Goal: Information Seeking & Learning: Compare options

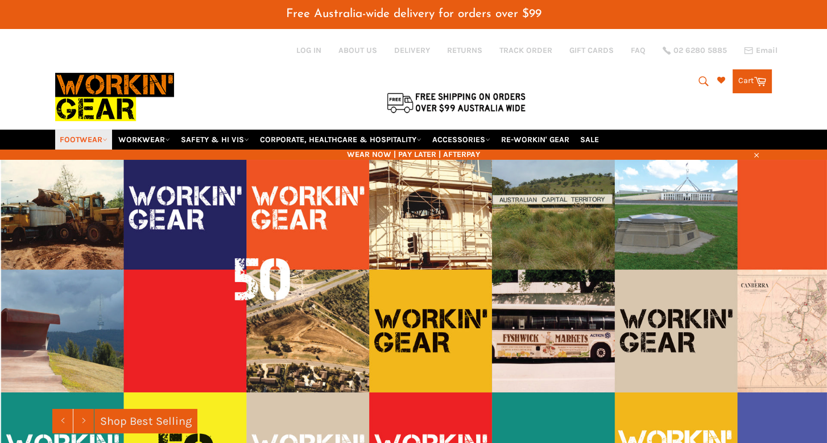
click at [95, 130] on link "FOOTWEAR" at bounding box center [83, 140] width 57 height 20
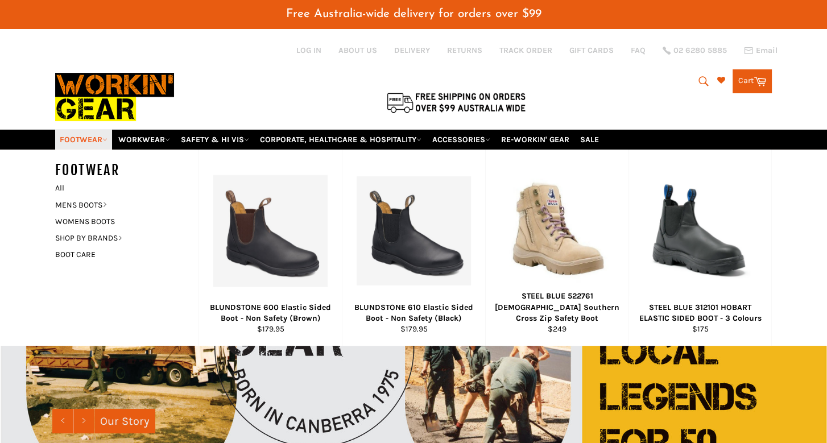
scroll to position [171, 0]
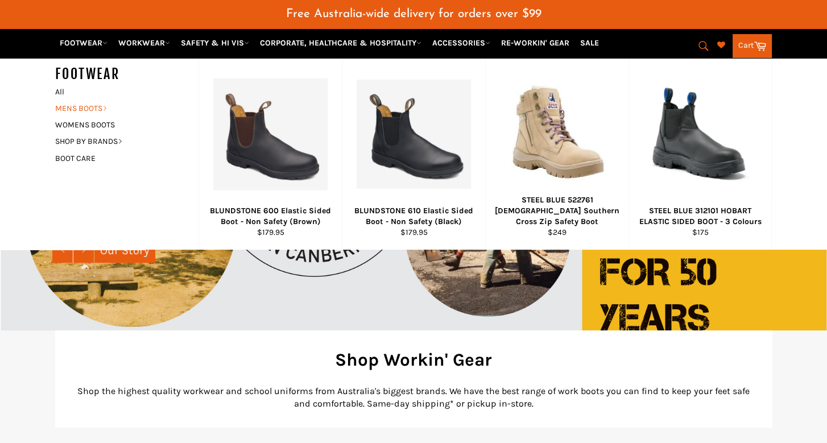
click at [74, 110] on link "MENS BOOTS" at bounding box center [118, 108] width 138 height 16
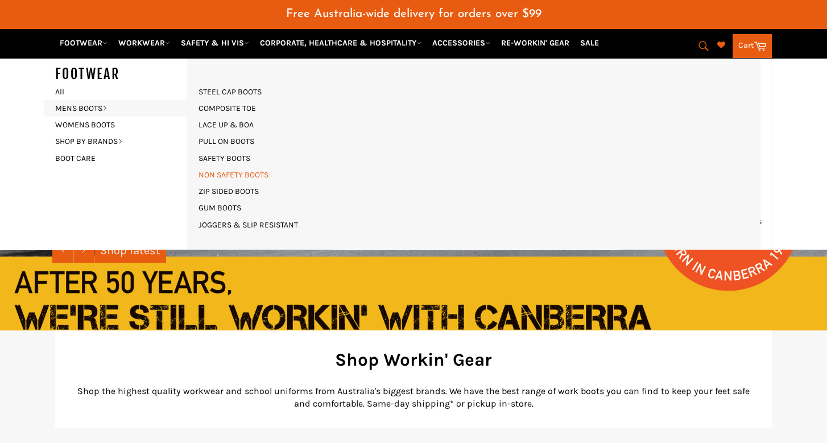
click at [217, 174] on link "NON SAFETY BOOTS" at bounding box center [233, 175] width 81 height 16
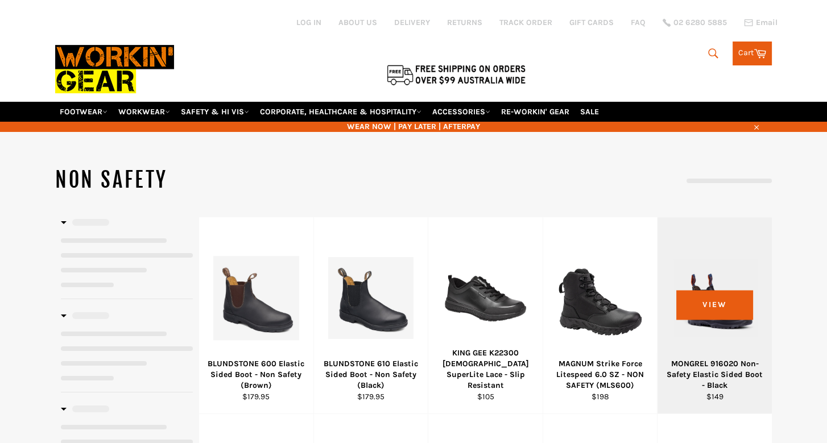
select select "**********"
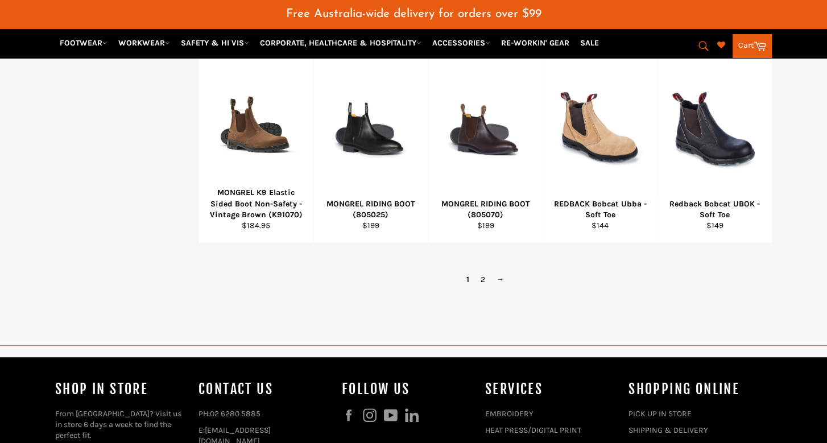
scroll to position [796, 0]
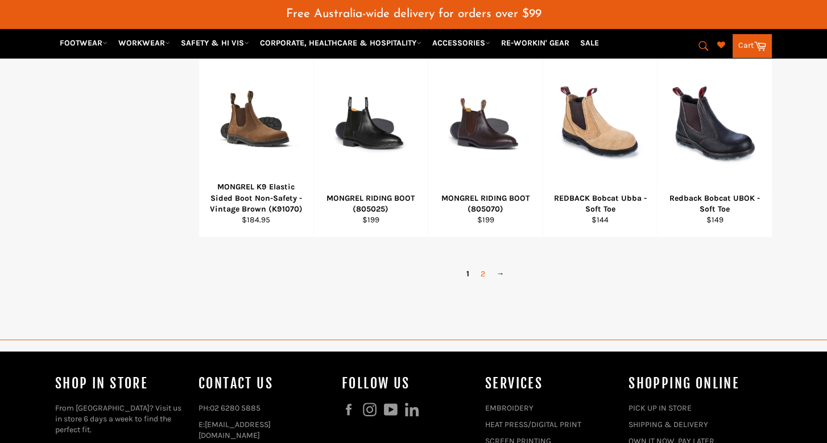
click at [479, 266] on link "2" at bounding box center [483, 274] width 16 height 16
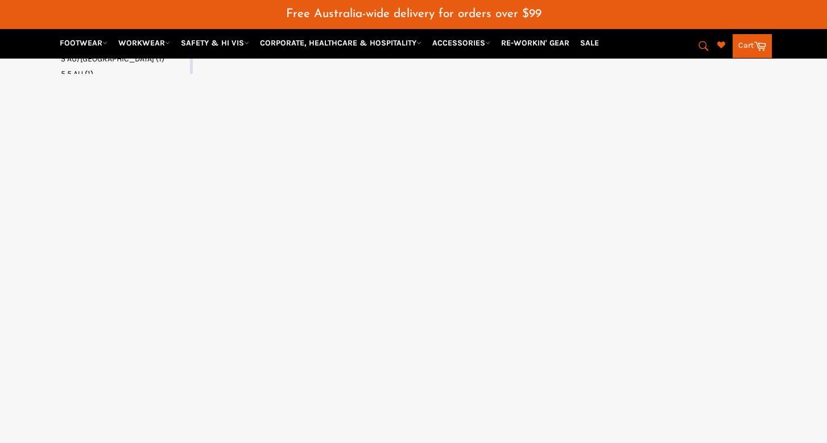
select select "**********"
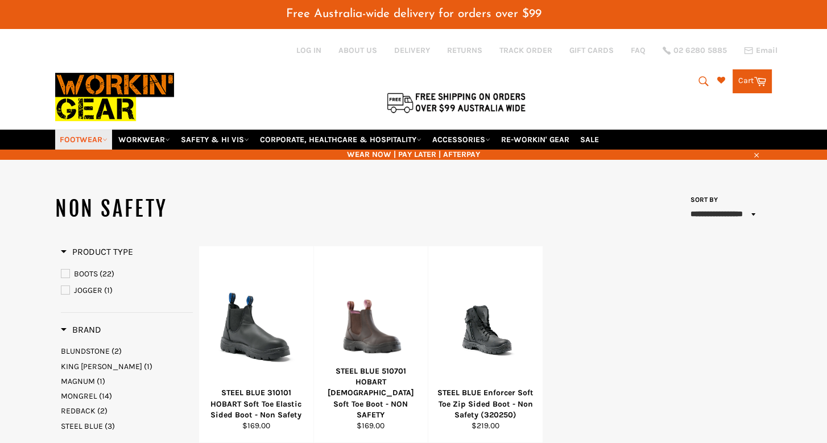
click at [103, 130] on link "FOOTWEAR" at bounding box center [83, 140] width 57 height 20
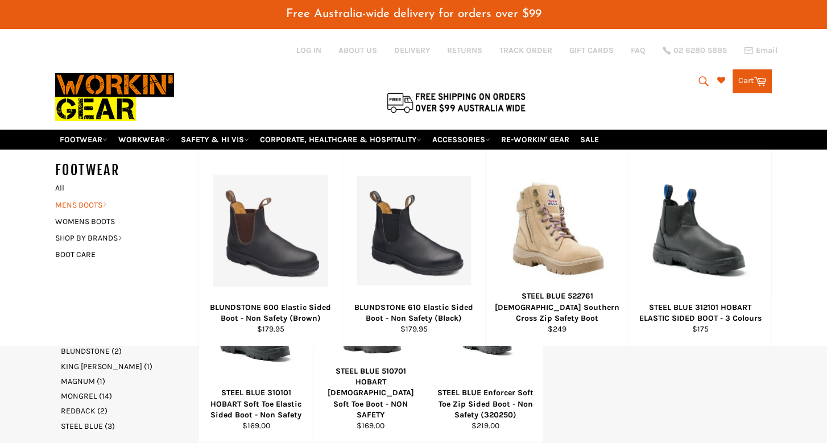
click at [91, 197] on link "MENS BOOTS" at bounding box center [118, 205] width 138 height 16
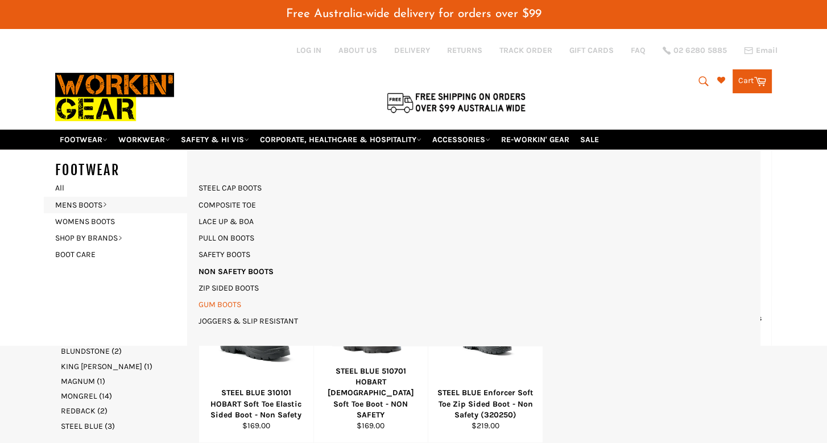
click at [208, 296] on link "GUM BOOTS" at bounding box center [220, 304] width 54 height 16
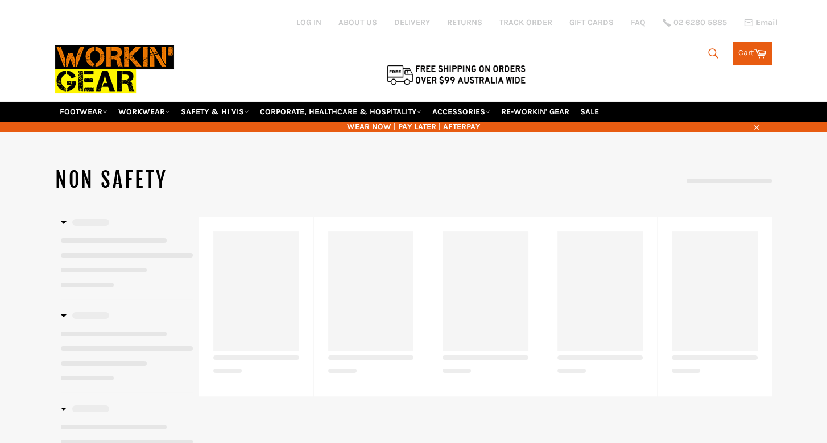
select select "**********"
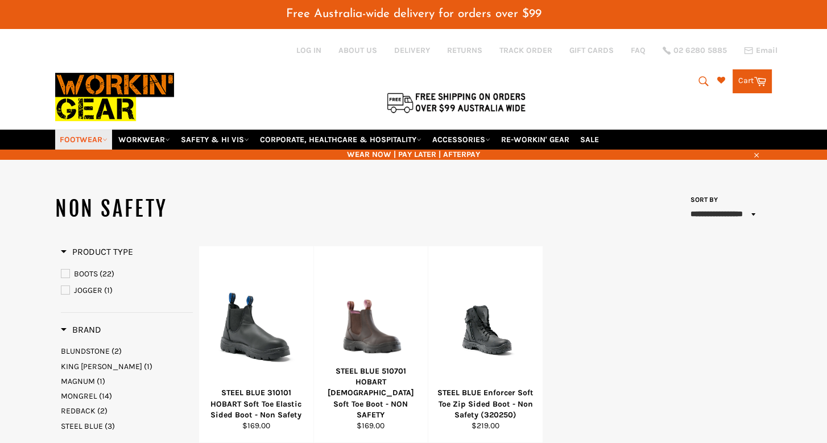
click at [80, 130] on link "FOOTWEAR" at bounding box center [83, 140] width 57 height 20
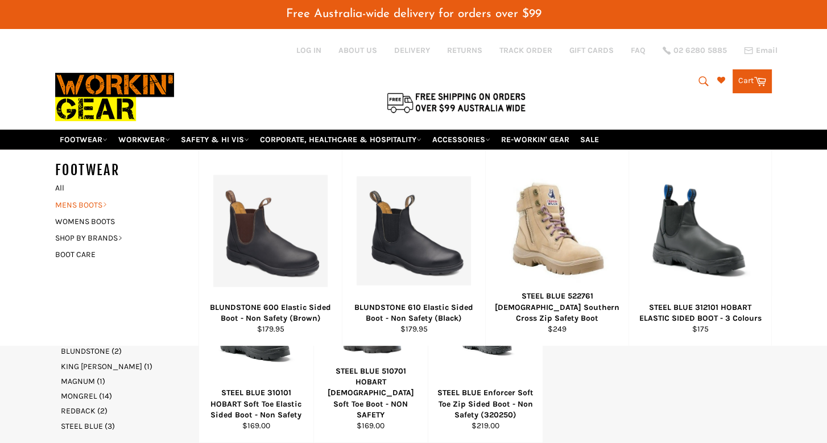
click at [70, 197] on link "MENS BOOTS" at bounding box center [118, 205] width 138 height 16
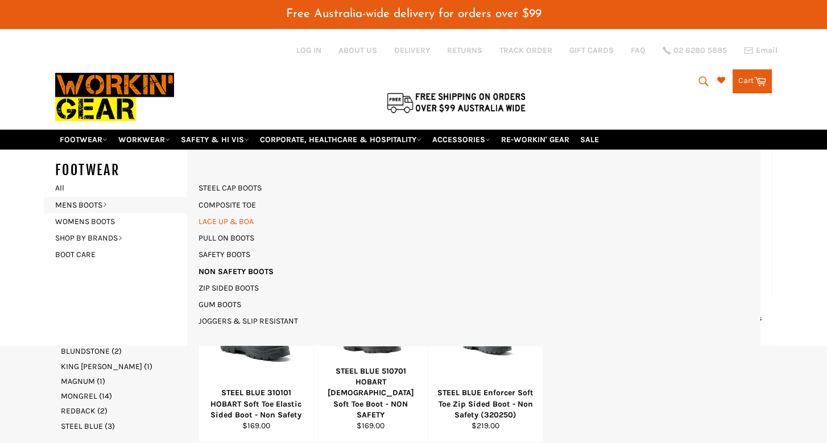
click at [225, 214] on link "LACE UP & BOA" at bounding box center [226, 221] width 67 height 16
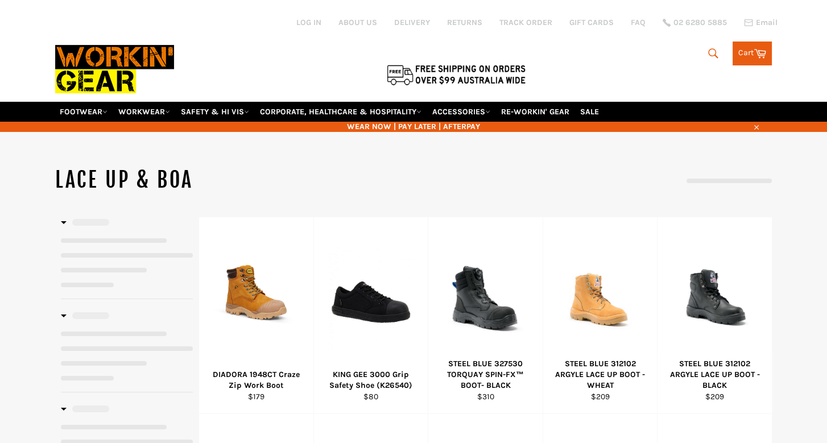
select select "******"
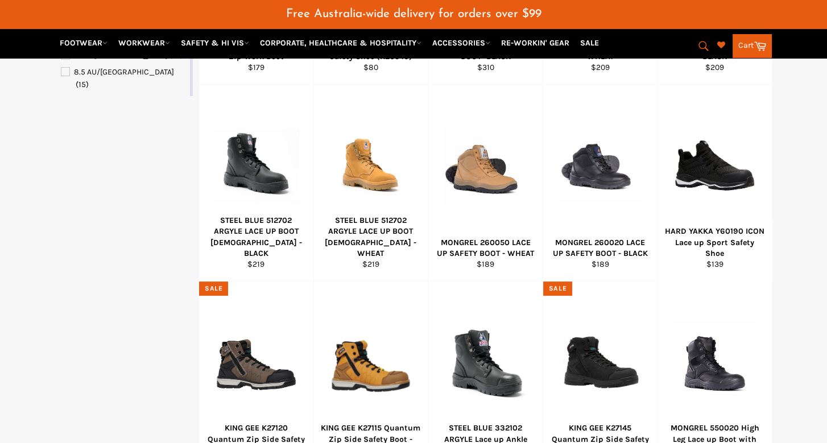
scroll to position [341, 0]
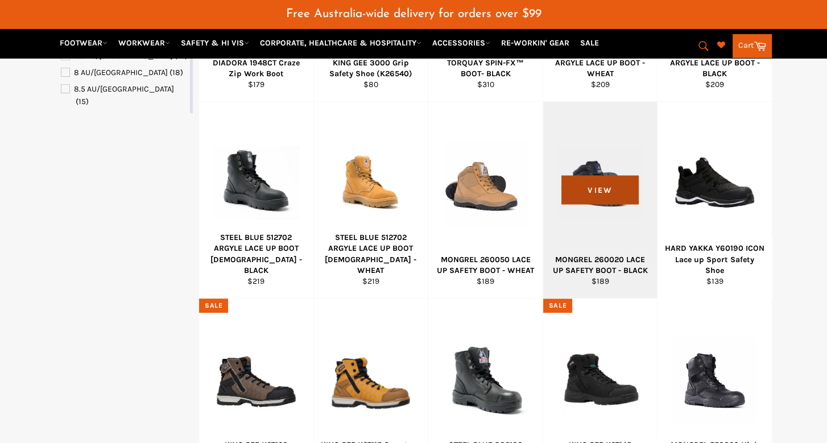
click at [604, 181] on span "View" at bounding box center [599, 189] width 77 height 29
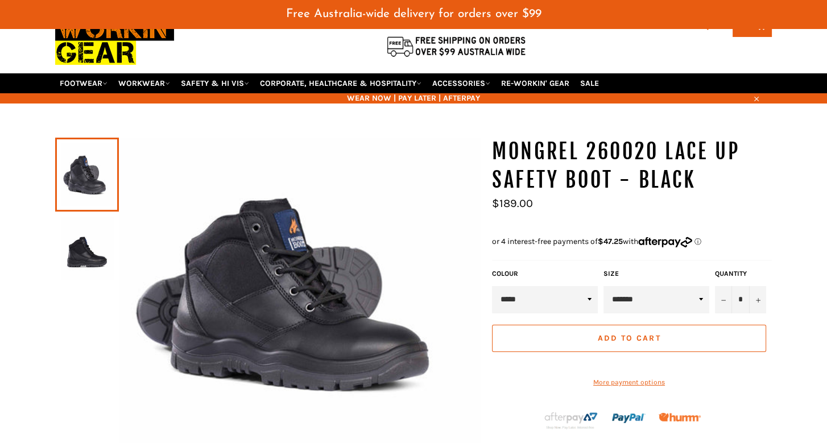
scroll to position [57, 0]
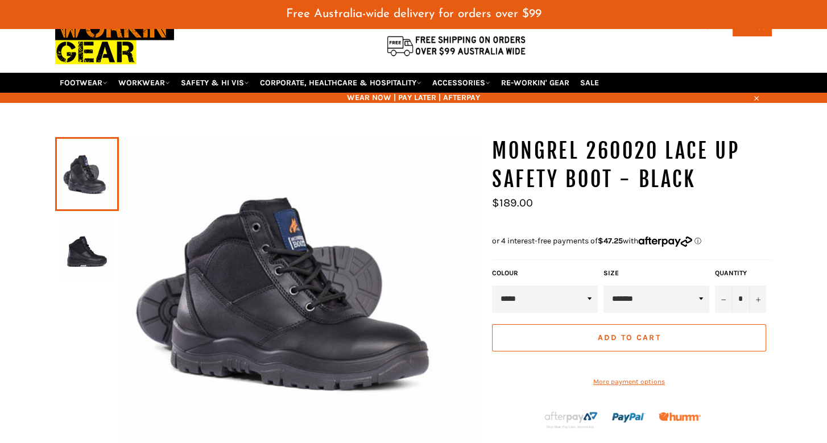
click at [89, 248] on img at bounding box center [87, 248] width 52 height 63
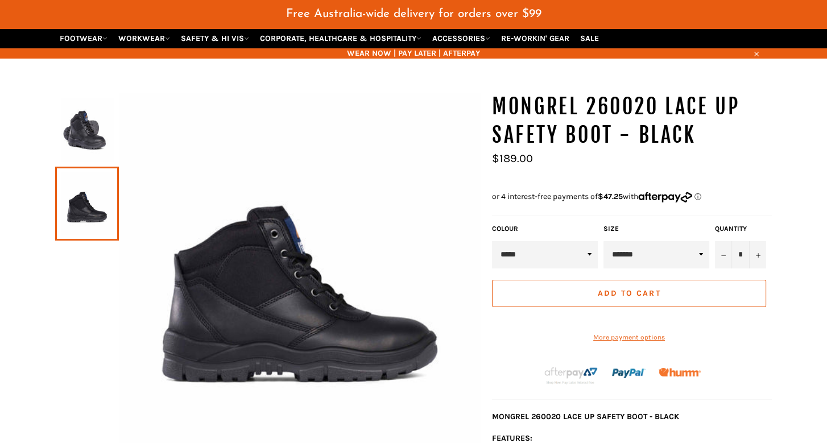
scroll to position [227, 0]
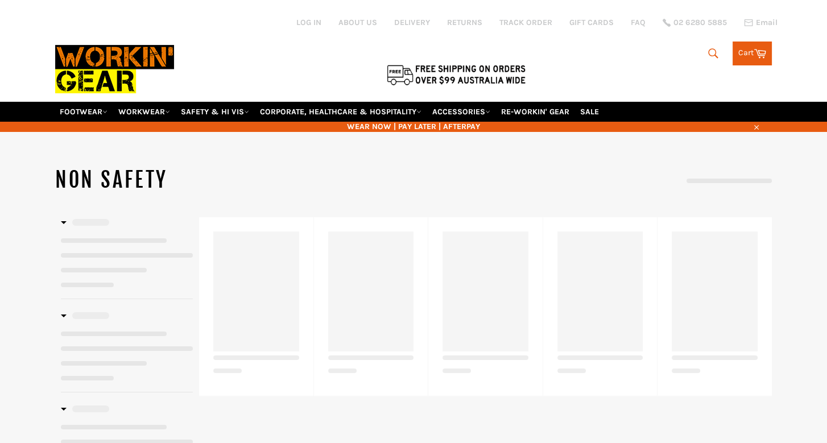
select select "**********"
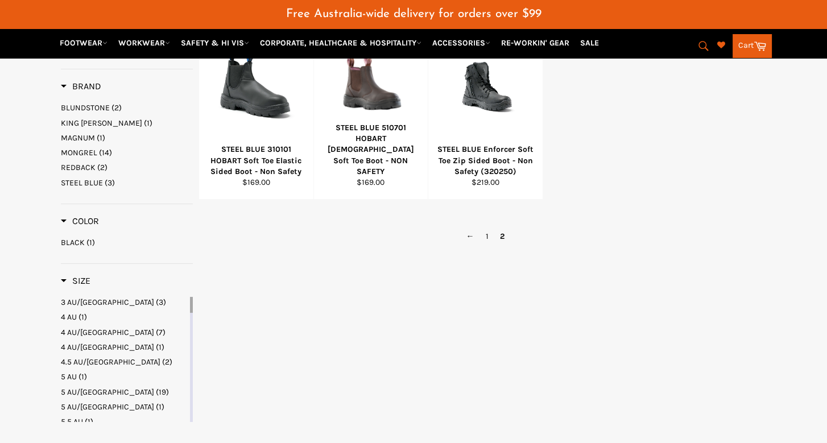
scroll to position [227, 0]
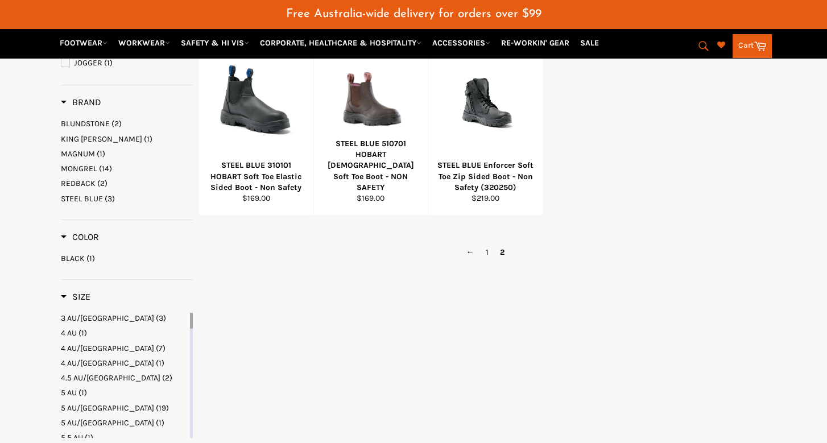
click at [79, 134] on span "KING GEE" at bounding box center [101, 139] width 81 height 10
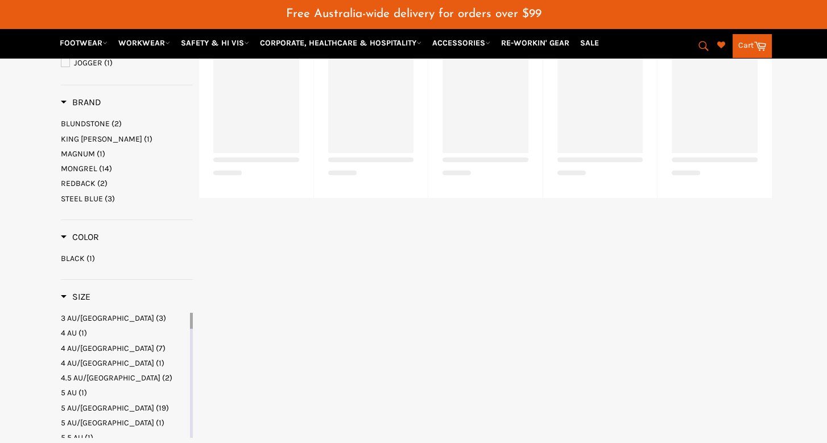
select select "**********"
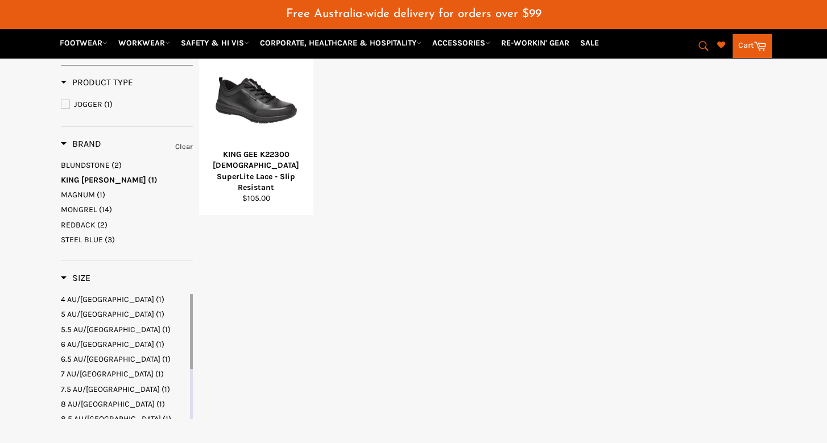
click at [86, 190] on span "MAGNUM" at bounding box center [78, 195] width 34 height 10
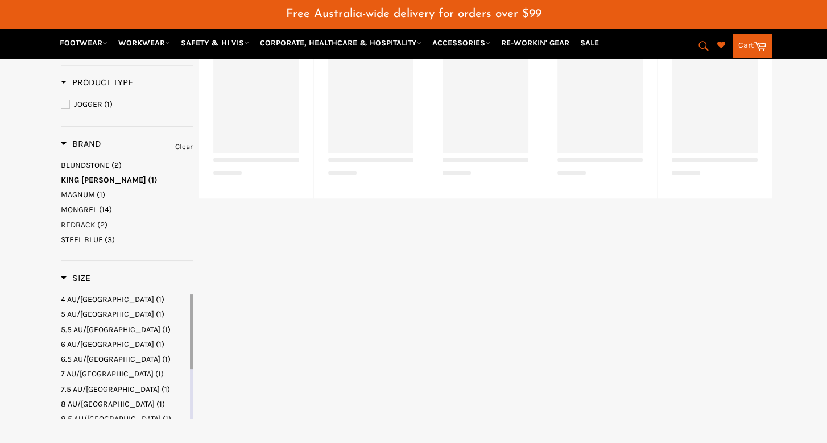
select select "**********"
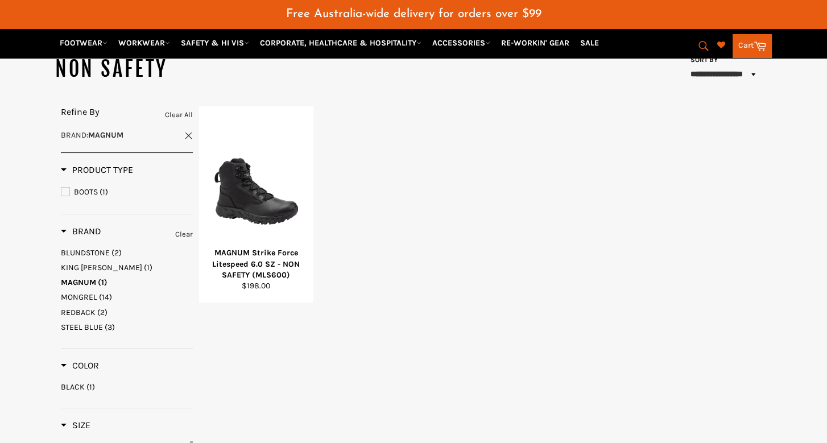
scroll to position [114, 0]
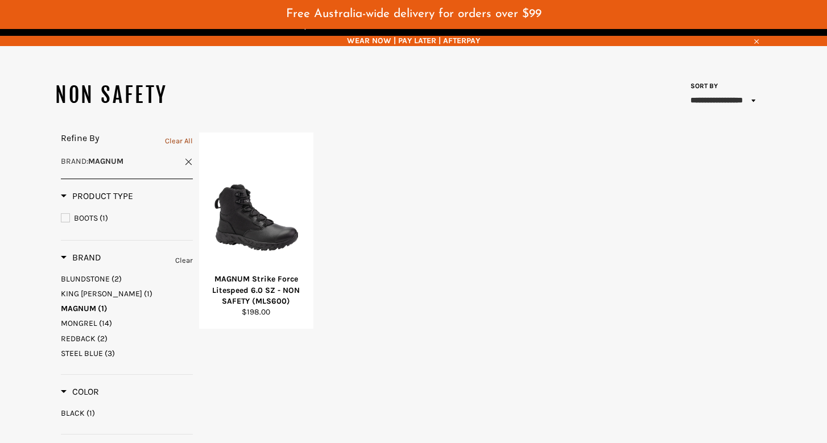
click at [187, 135] on link "Clear All" at bounding box center [179, 141] width 28 height 13
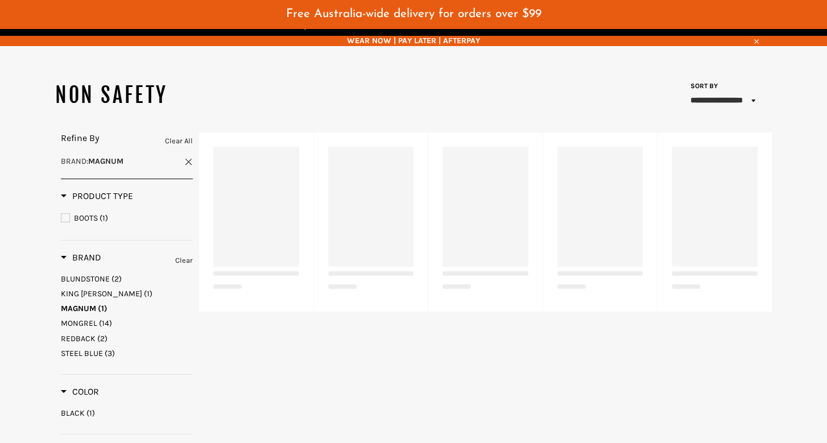
select select "**********"
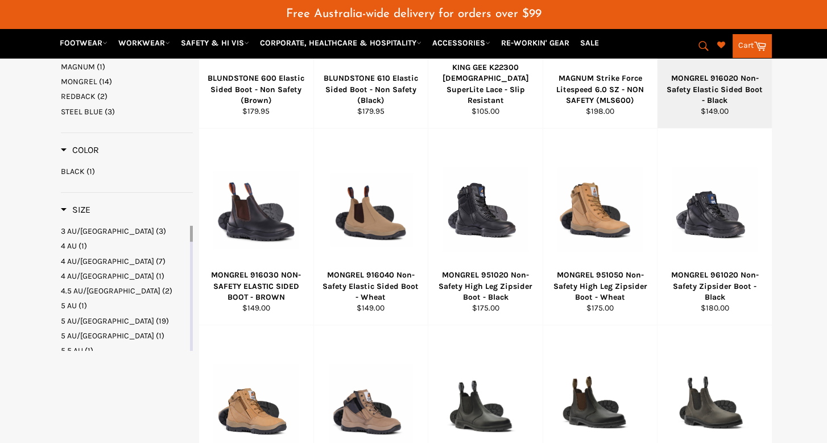
scroll to position [341, 0]
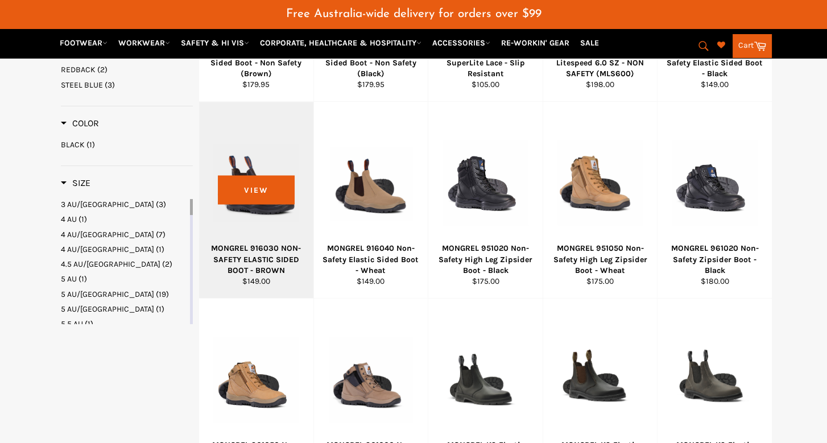
click at [248, 176] on div at bounding box center [256, 183] width 86 height 134
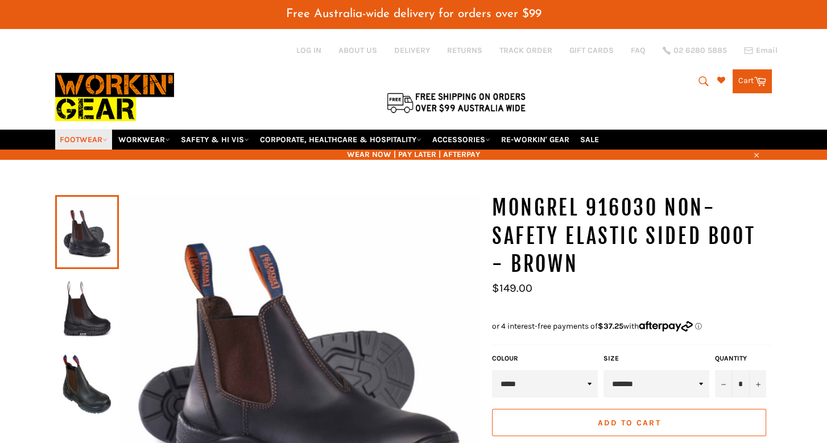
click at [77, 130] on link "FOOTWEAR" at bounding box center [83, 140] width 57 height 20
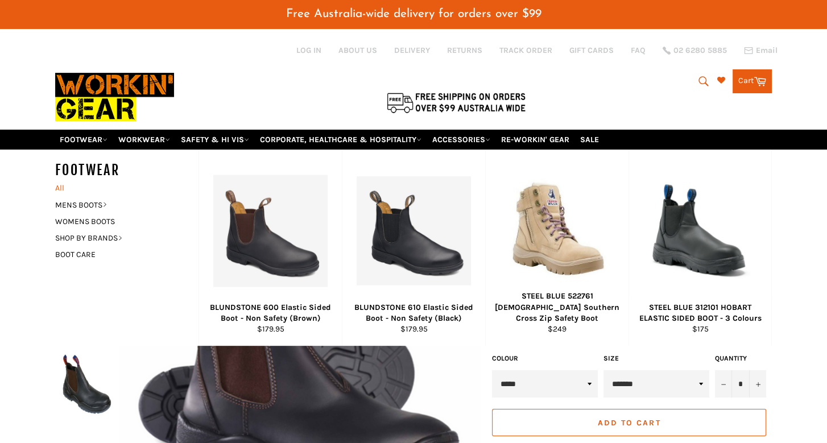
click at [57, 180] on link "All" at bounding box center [123, 188] width 149 height 16
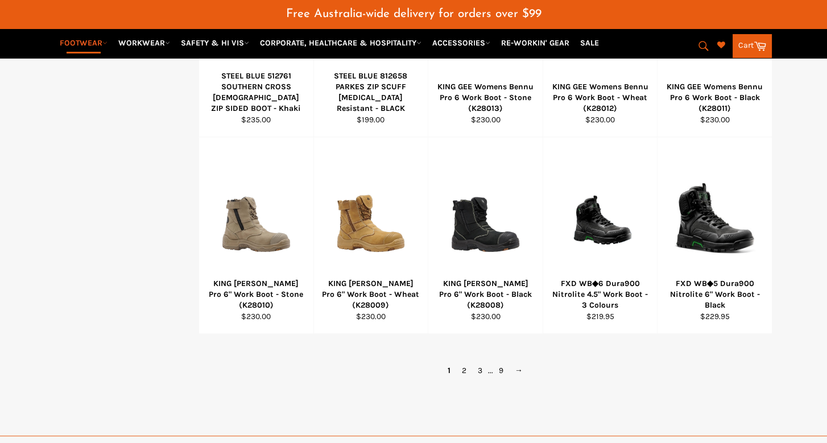
scroll to position [796, 0]
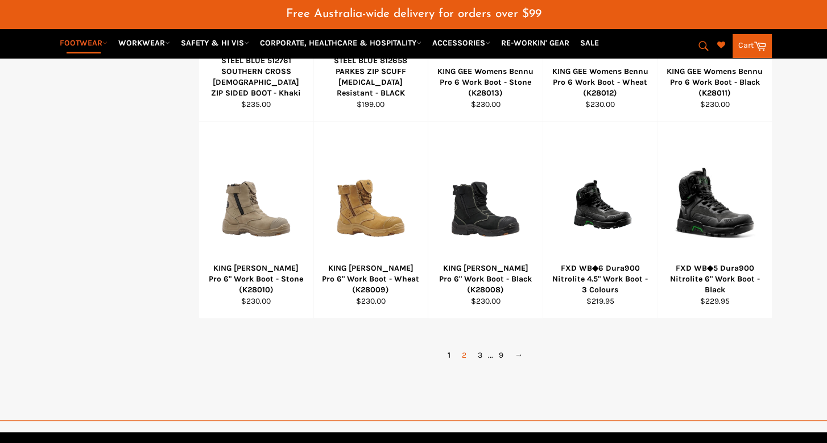
click at [463, 347] on link "2" at bounding box center [464, 355] width 16 height 16
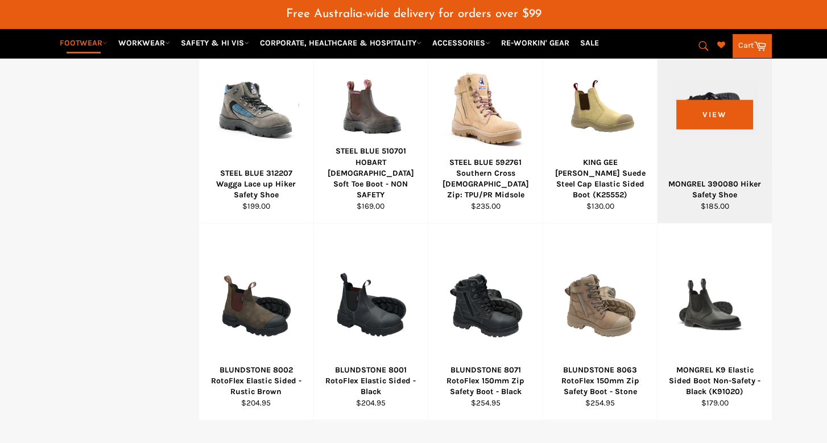
scroll to position [796, 0]
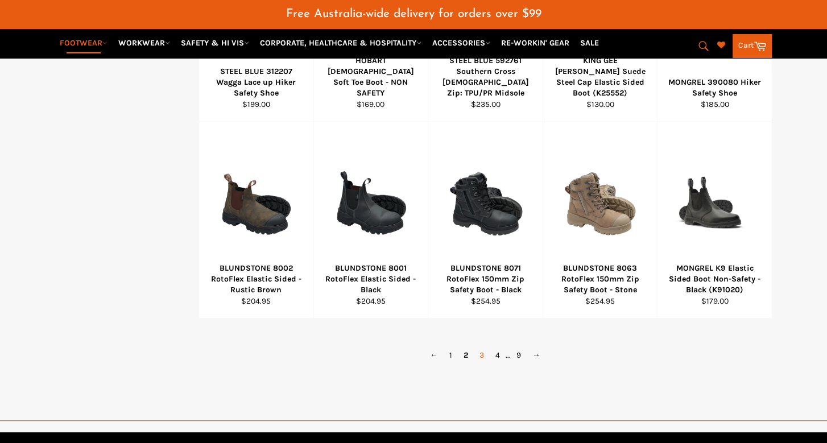
click at [479, 347] on link "3" at bounding box center [482, 355] width 16 height 16
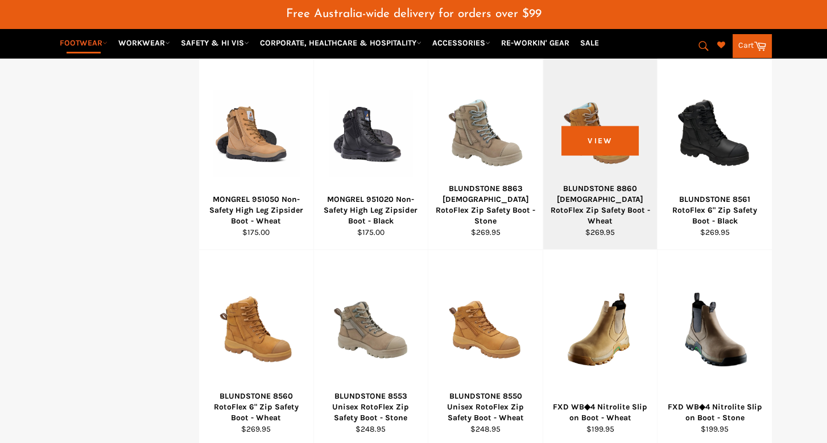
scroll to position [796, 0]
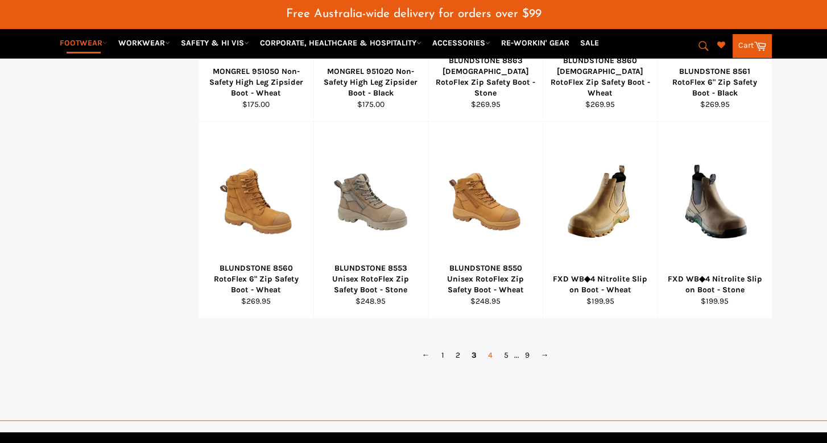
click at [488, 347] on link "4" at bounding box center [490, 355] width 16 height 16
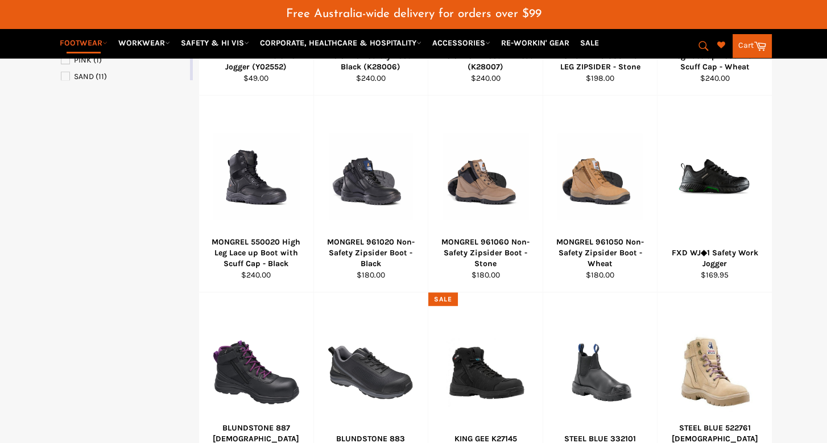
scroll to position [853, 0]
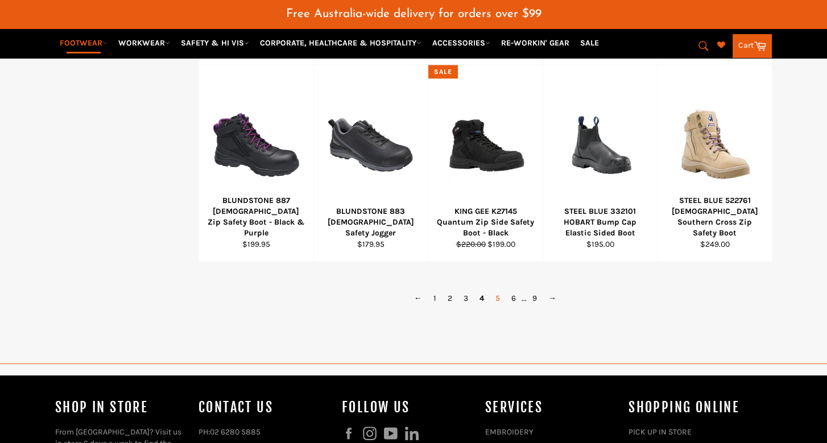
click at [499, 290] on link "5" at bounding box center [498, 298] width 16 height 16
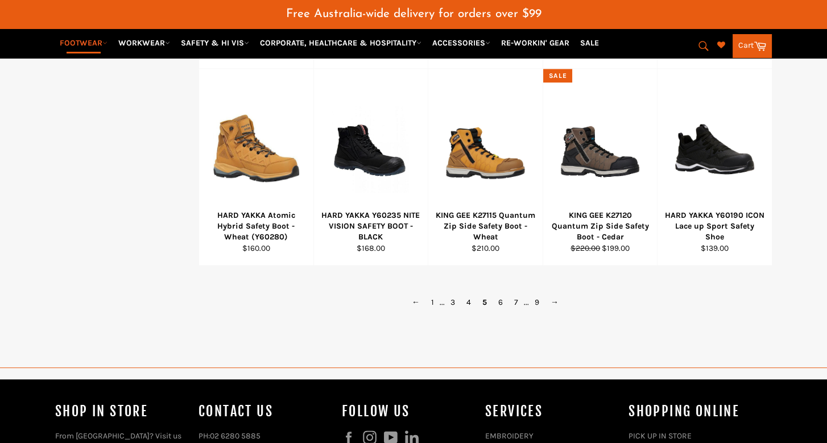
scroll to position [967, 0]
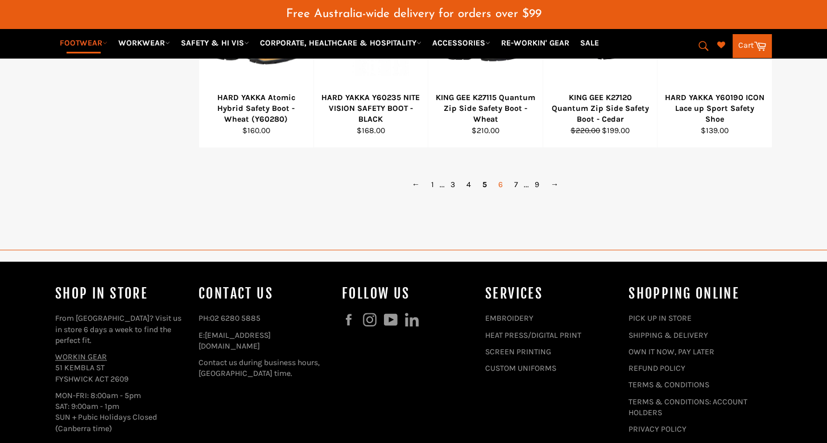
click at [501, 176] on link "6" at bounding box center [500, 184] width 16 height 16
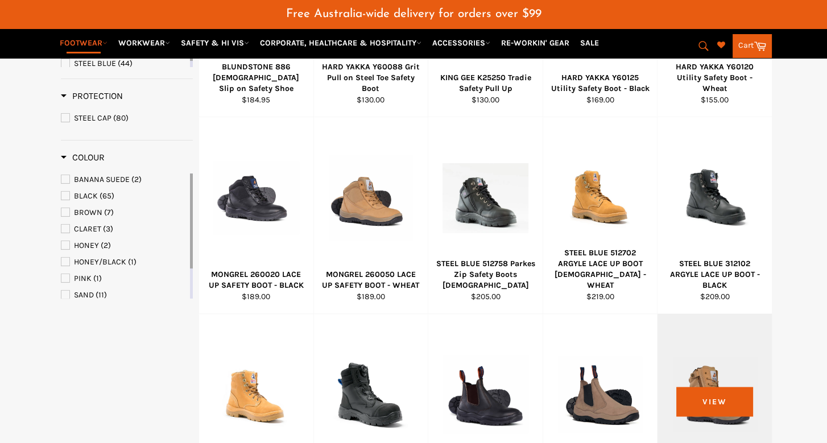
scroll to position [512, 0]
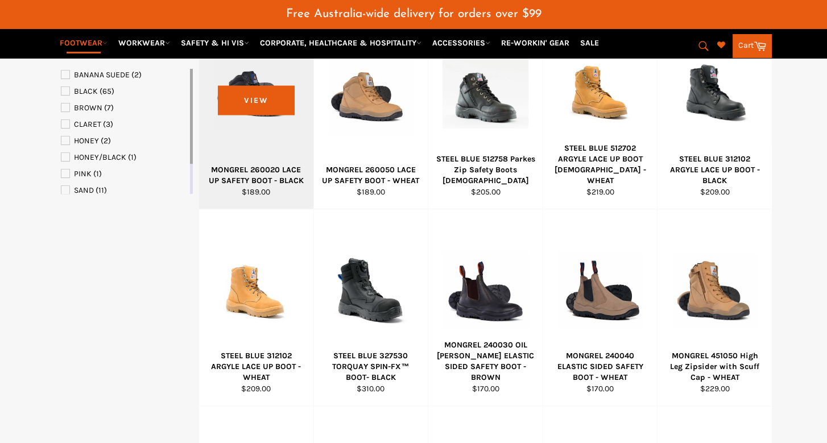
click at [257, 160] on div at bounding box center [256, 94] width 86 height 134
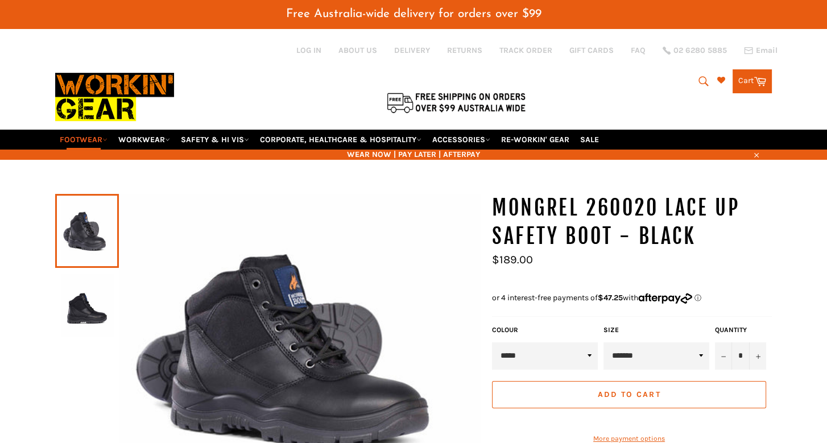
click at [101, 292] on img at bounding box center [87, 305] width 52 height 63
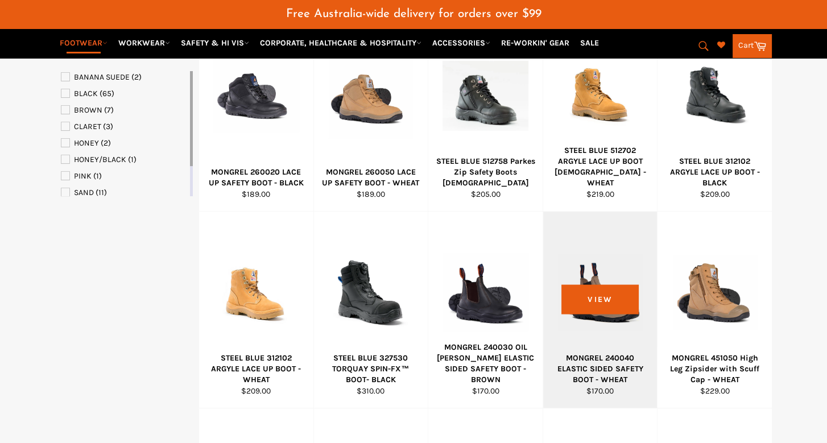
scroll to position [737, 0]
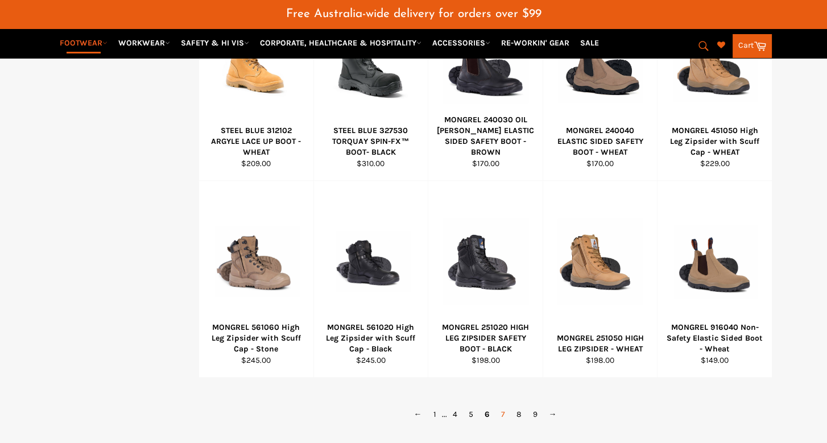
click at [502, 406] on link "7" at bounding box center [502, 414] width 15 height 16
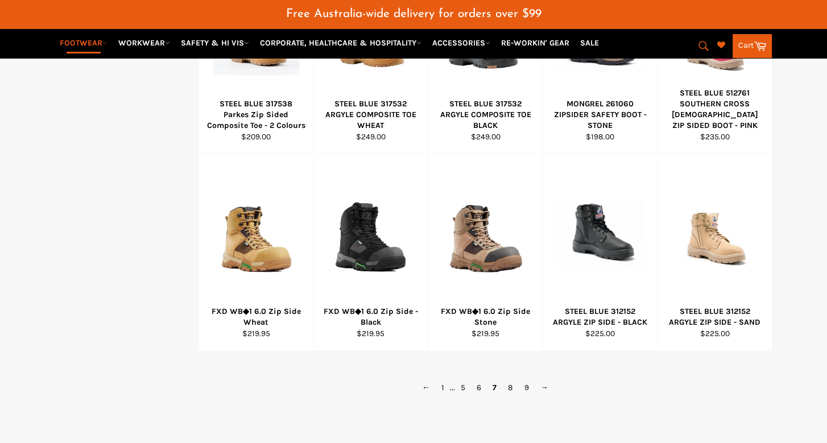
scroll to position [853, 0]
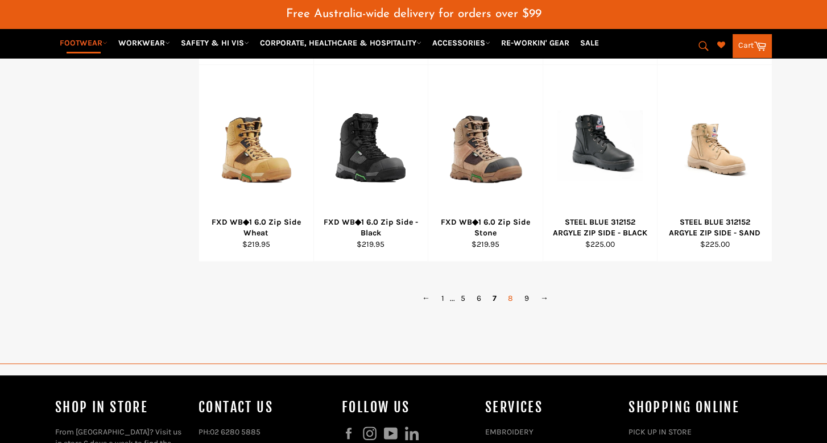
click at [507, 290] on link "8" at bounding box center [510, 298] width 16 height 16
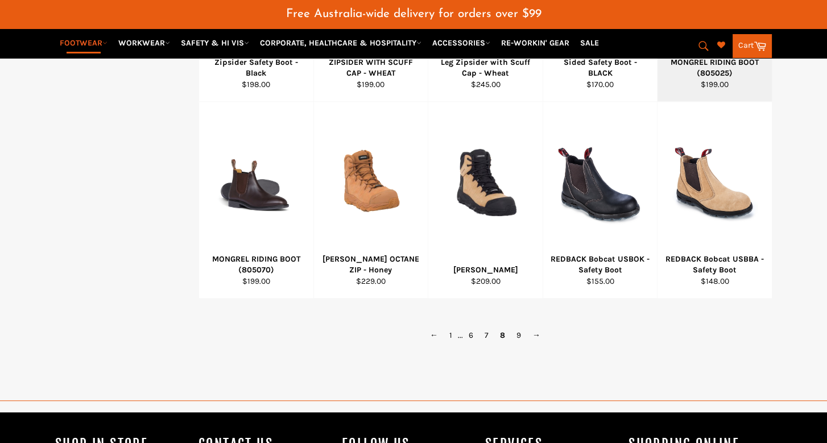
scroll to position [853, 0]
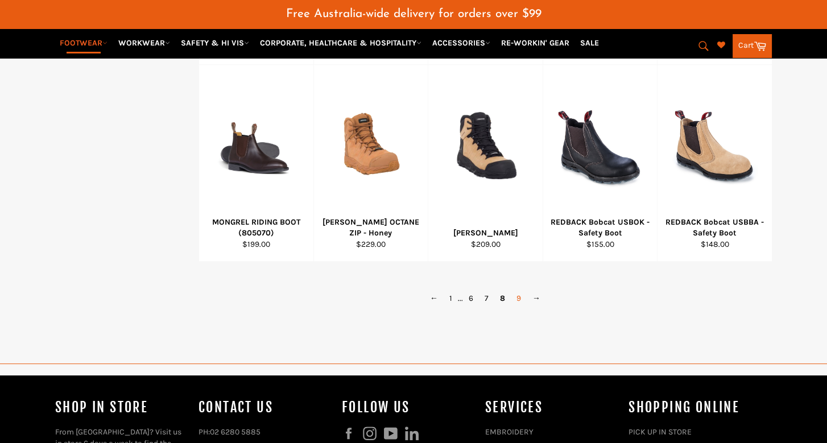
click at [516, 290] on link "9" at bounding box center [519, 298] width 16 height 16
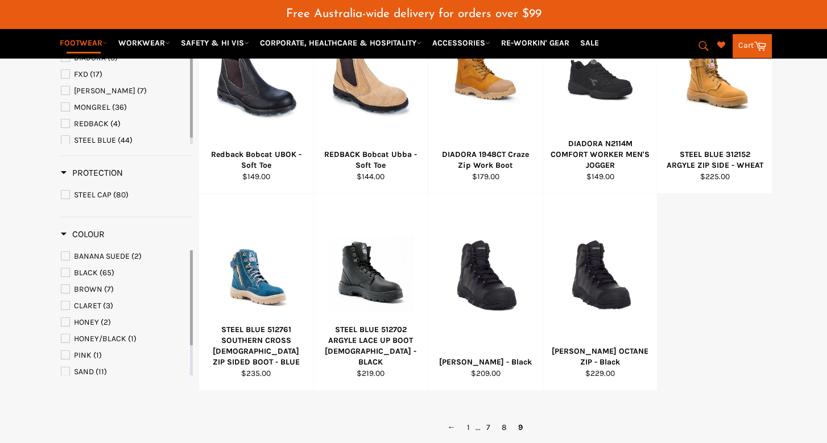
scroll to position [398, 0]
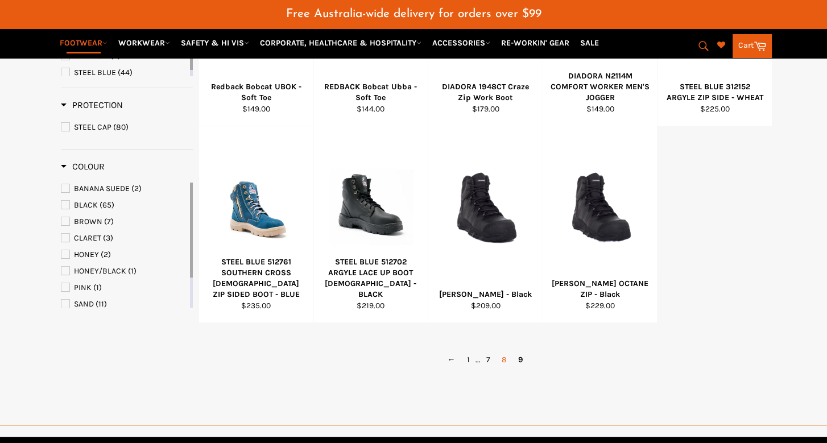
click at [501, 351] on link "8" at bounding box center [504, 359] width 16 height 16
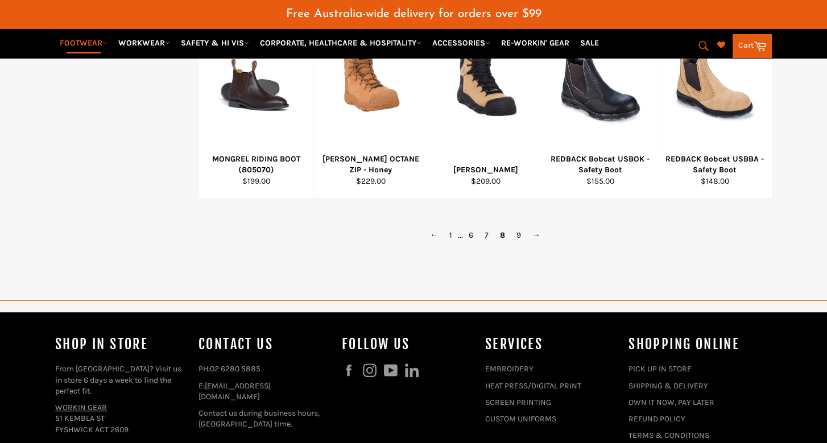
scroll to position [796, 0]
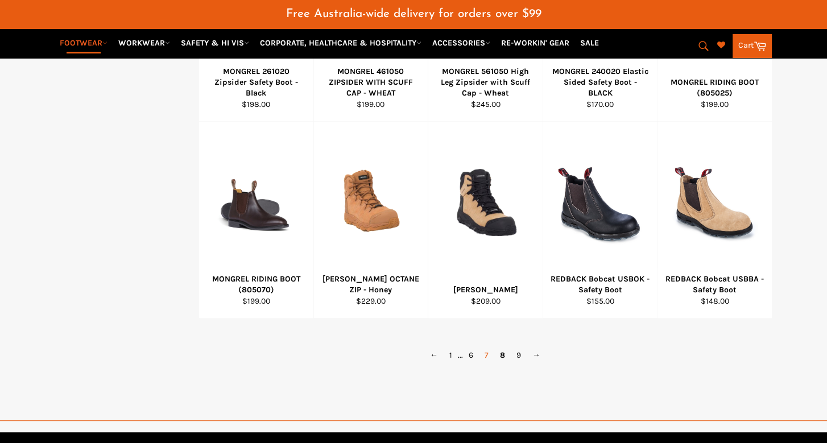
click at [485, 347] on link "7" at bounding box center [486, 355] width 15 height 16
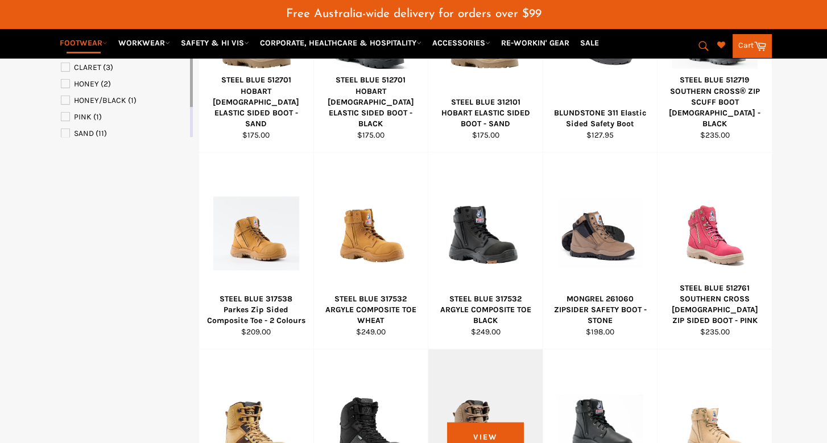
scroll to position [853, 0]
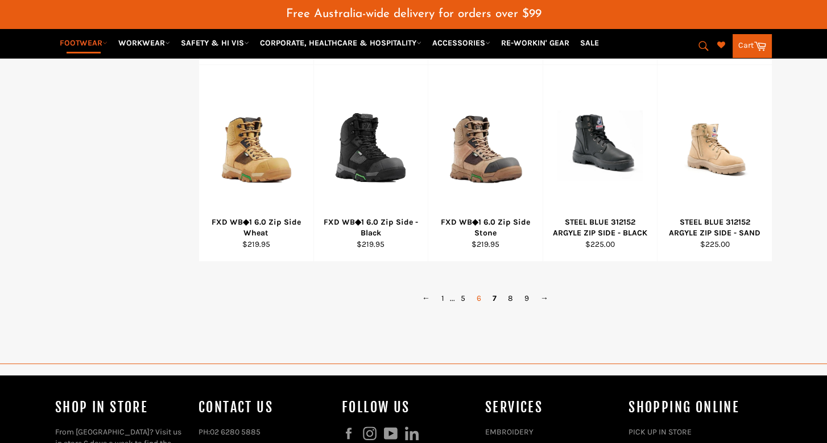
click at [477, 290] on link "6" at bounding box center [479, 298] width 16 height 16
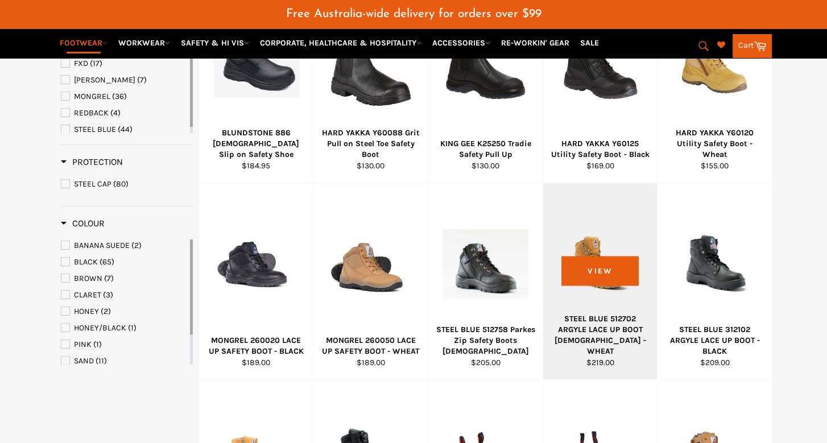
scroll to position [398, 0]
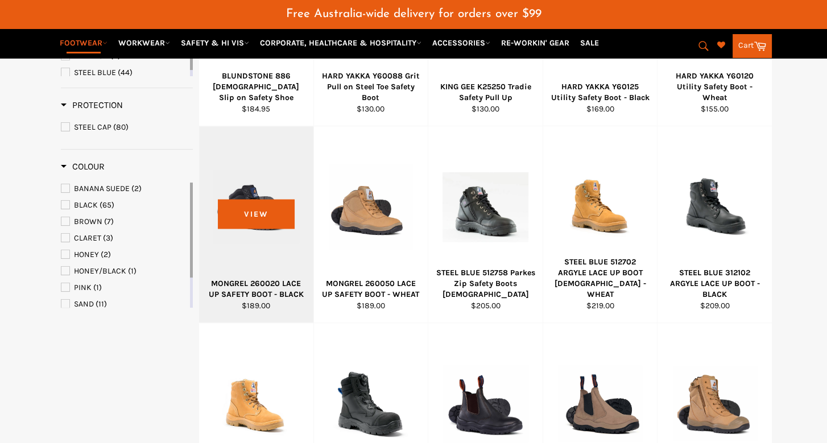
click at [248, 208] on div at bounding box center [256, 207] width 86 height 134
click at [254, 197] on div at bounding box center [256, 207] width 86 height 134
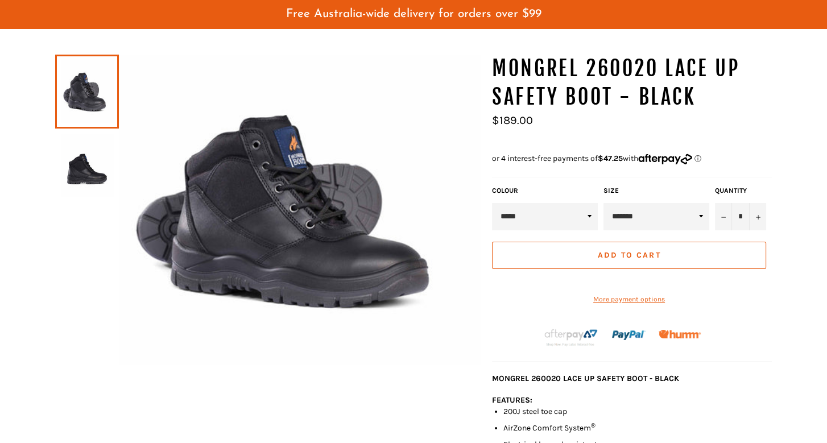
scroll to position [114, 0]
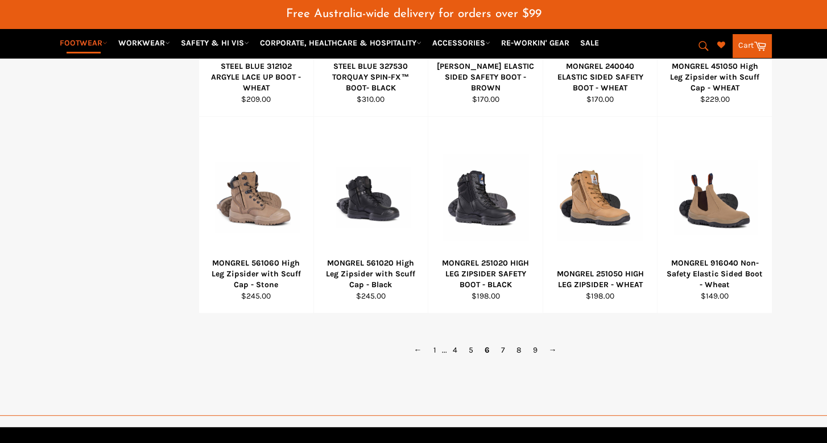
scroll to position [908, 0]
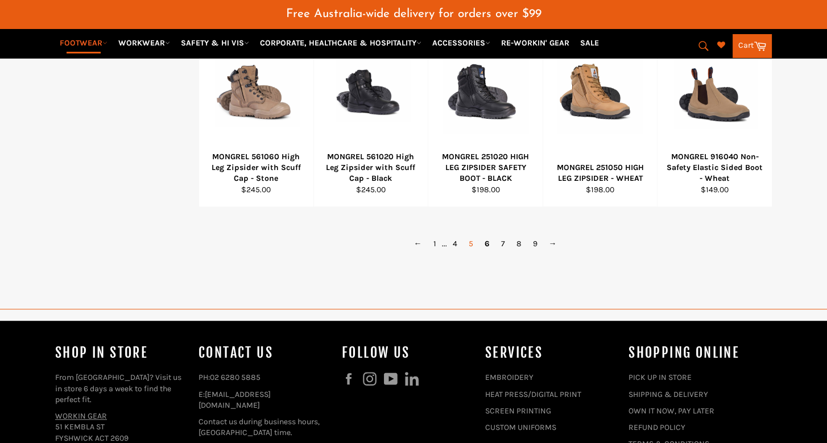
click at [469, 235] on link "5" at bounding box center [471, 243] width 16 height 16
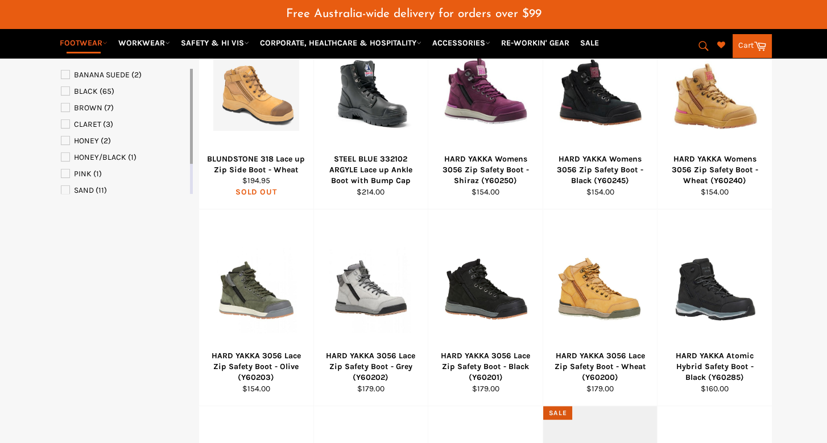
scroll to position [853, 0]
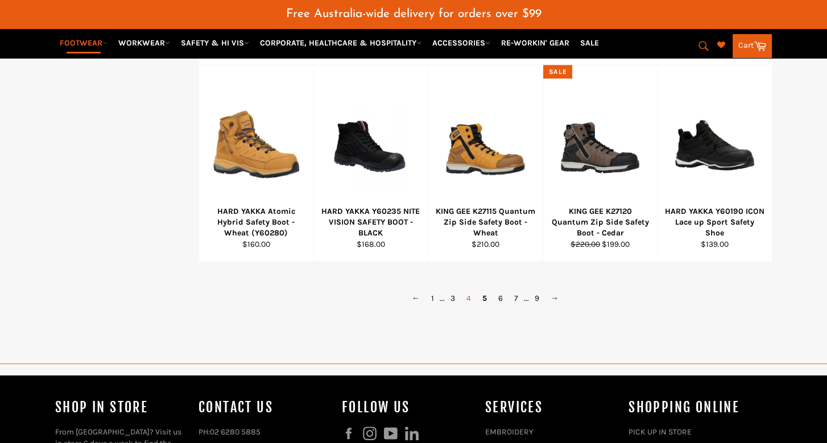
click at [467, 290] on link "4" at bounding box center [469, 298] width 16 height 16
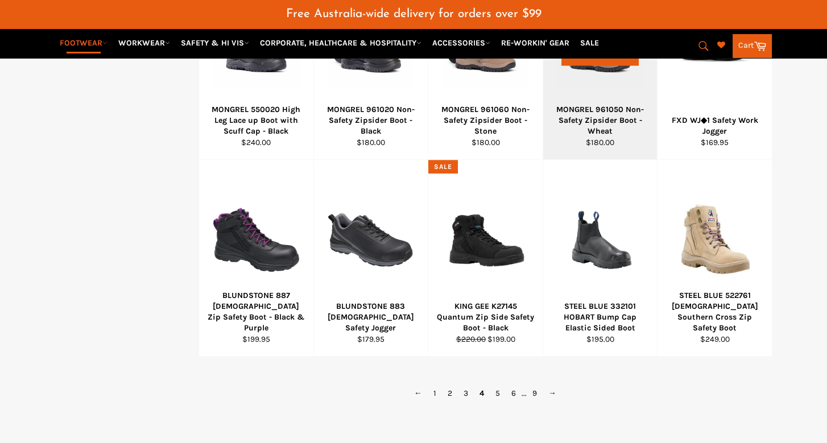
scroll to position [853, 0]
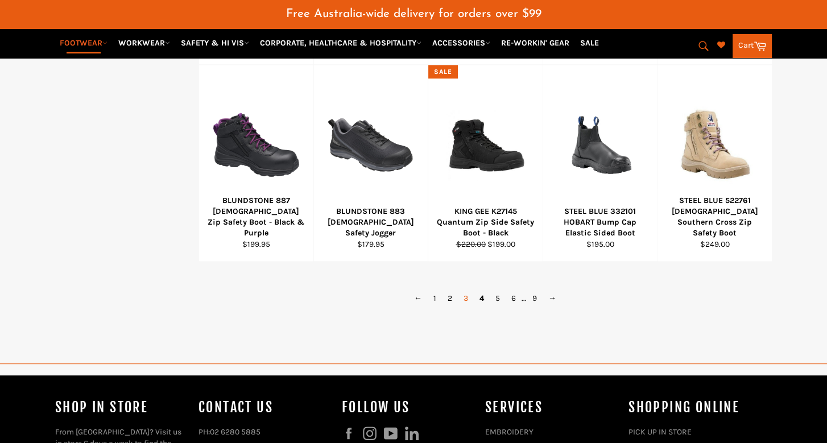
click at [466, 290] on link "3" at bounding box center [466, 298] width 16 height 16
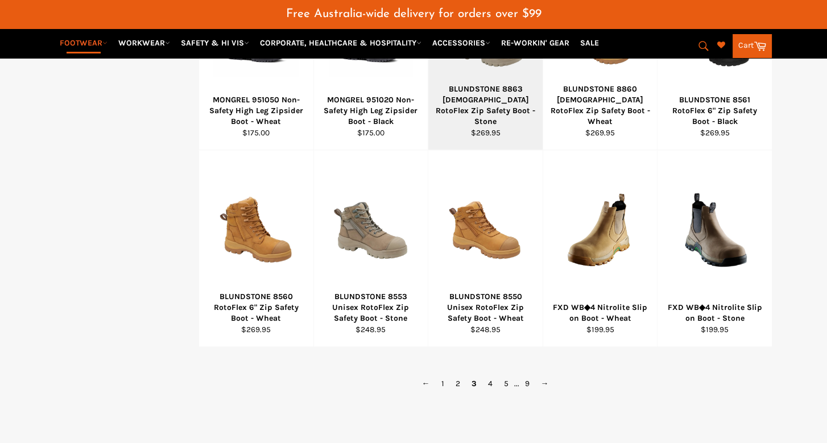
scroll to position [853, 0]
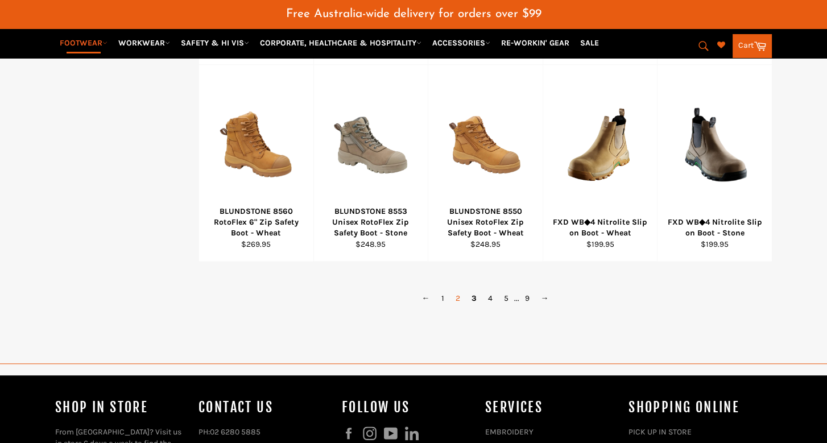
click at [456, 290] on link "2" at bounding box center [458, 298] width 16 height 16
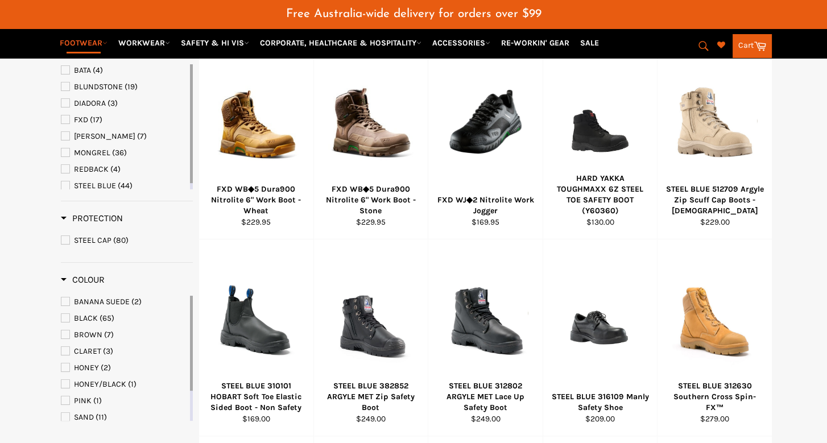
scroll to position [284, 0]
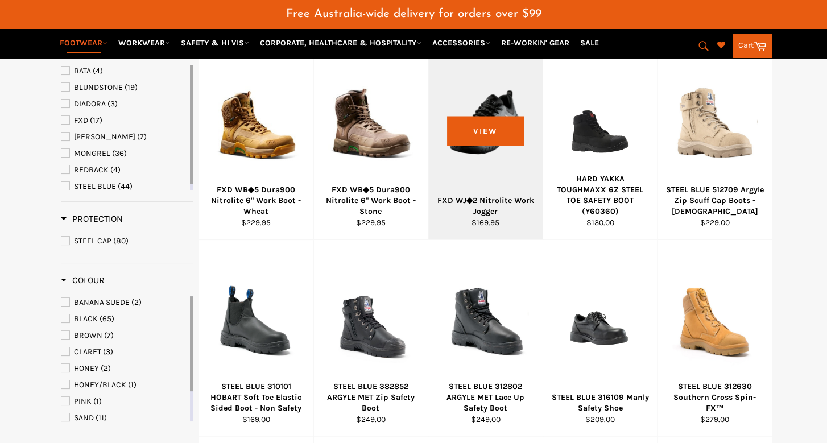
click at [501, 125] on div at bounding box center [485, 124] width 86 height 134
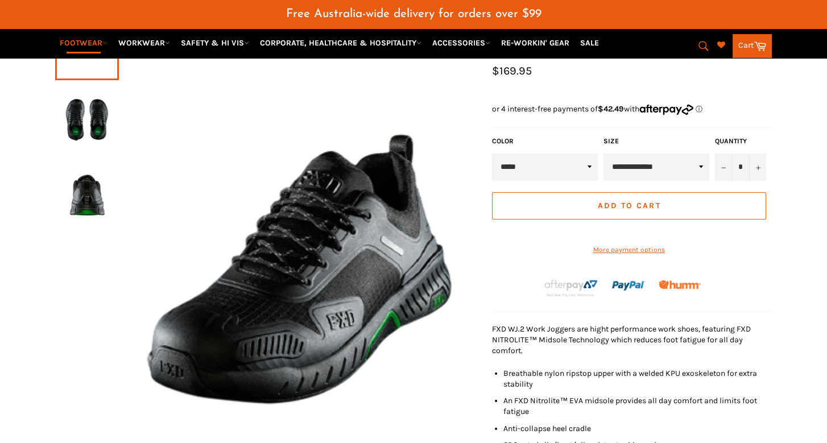
scroll to position [142, 0]
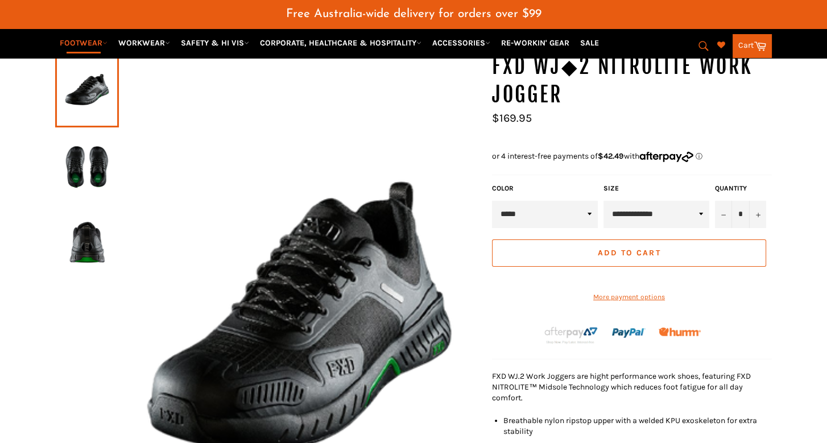
click at [94, 155] on img at bounding box center [87, 166] width 52 height 63
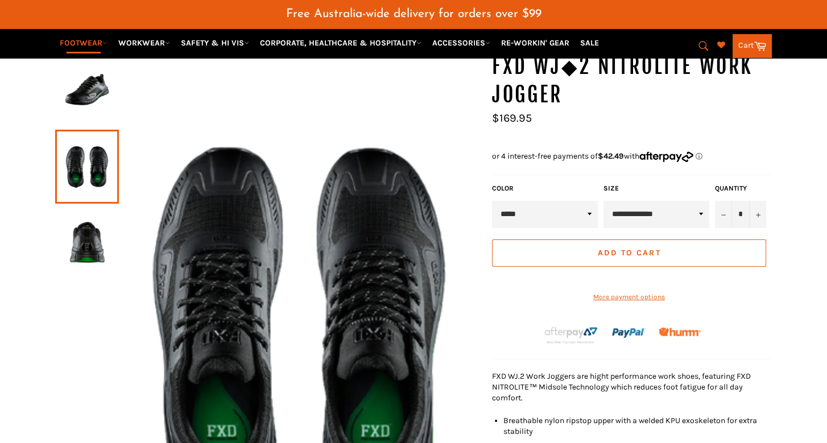
click at [86, 237] on img at bounding box center [87, 243] width 52 height 63
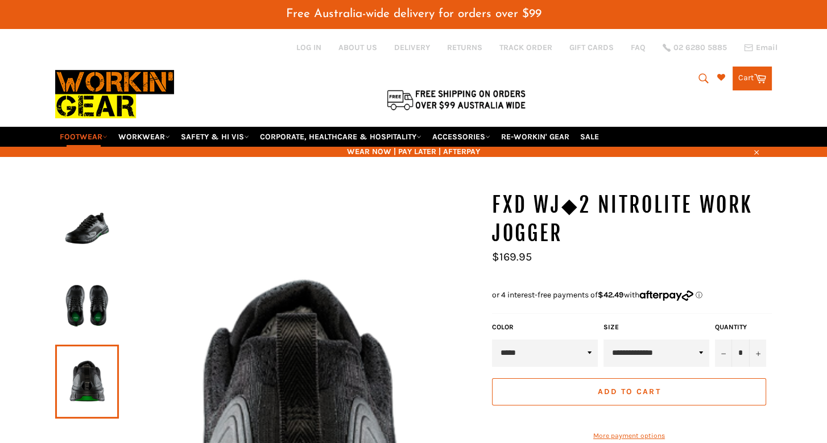
scroll to position [0, 0]
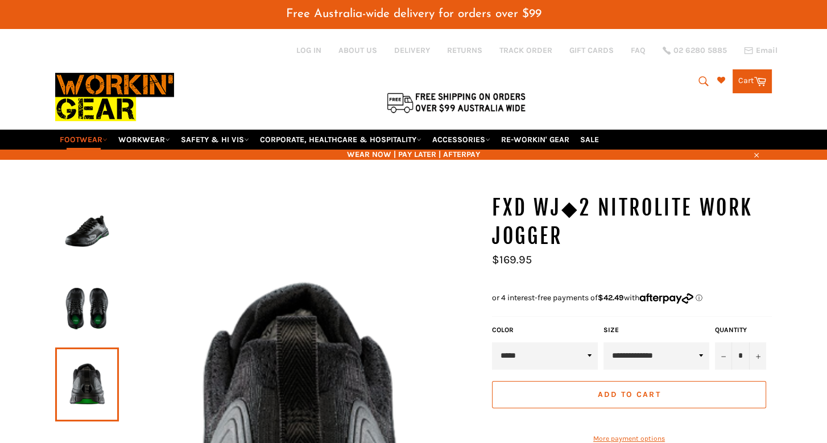
click at [90, 291] on img at bounding box center [87, 308] width 52 height 63
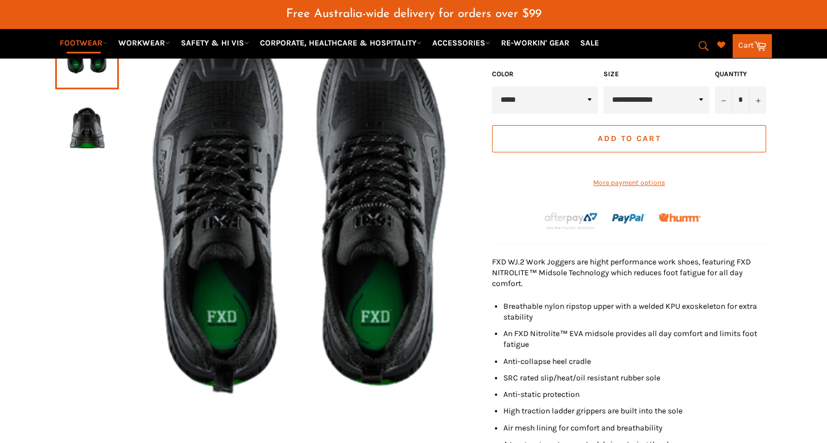
scroll to position [284, 0]
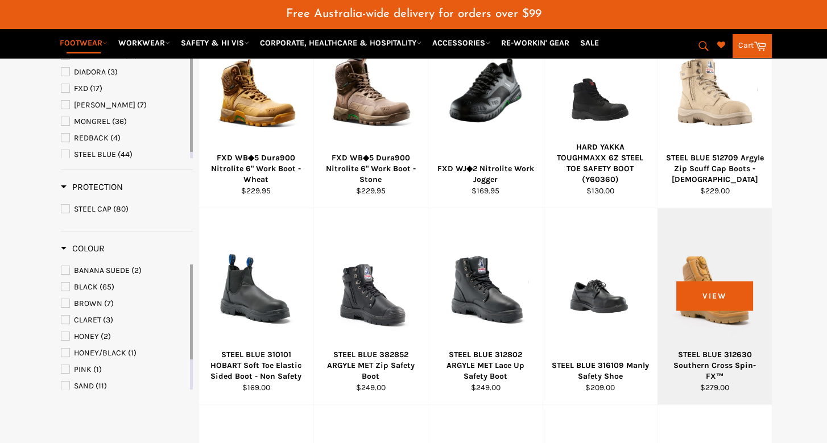
scroll to position [256, 0]
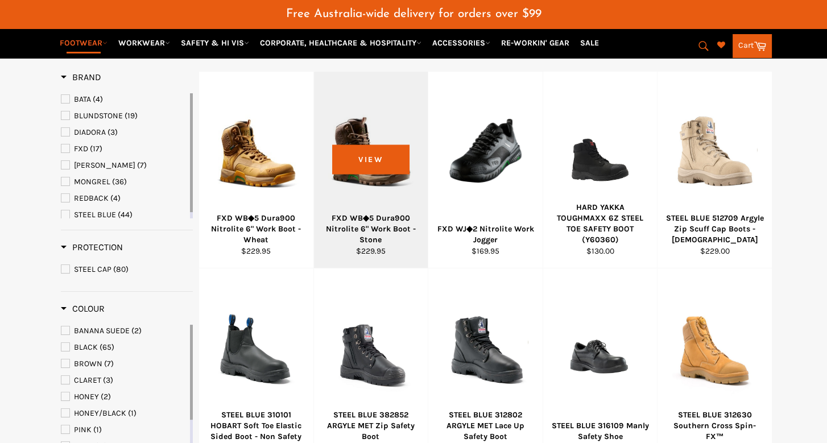
click at [371, 147] on div at bounding box center [371, 153] width 86 height 134
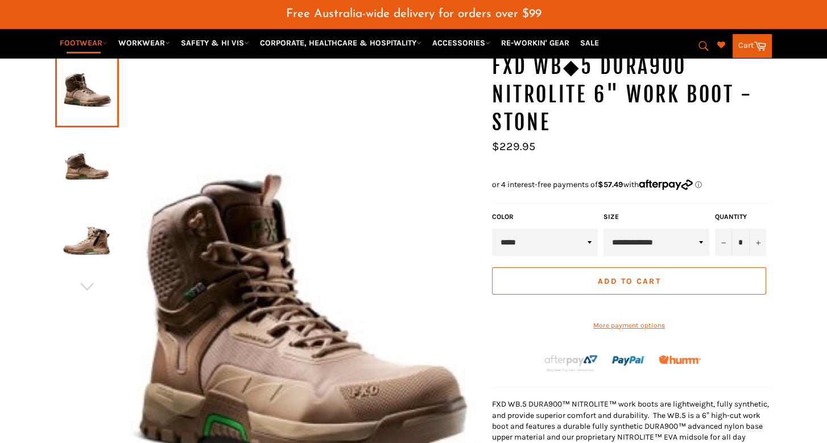
scroll to position [255, 0]
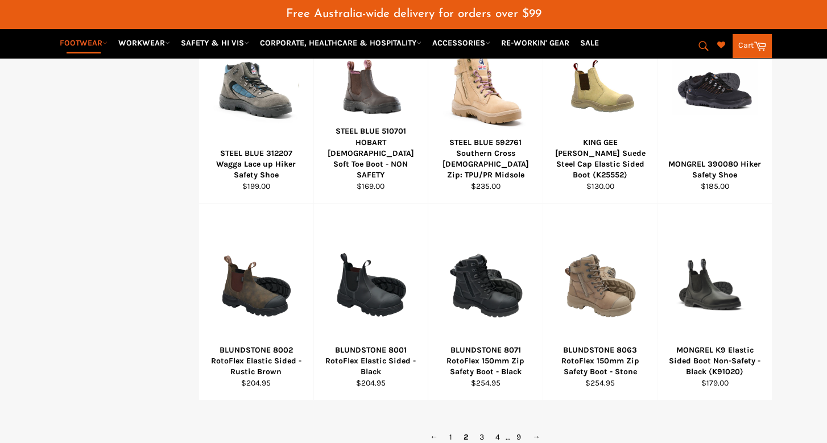
scroll to position [824, 0]
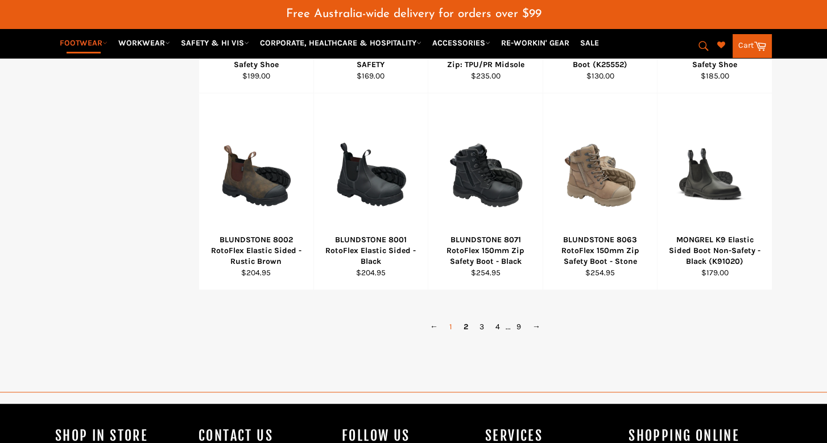
click at [449, 318] on link "1" at bounding box center [451, 326] width 14 height 16
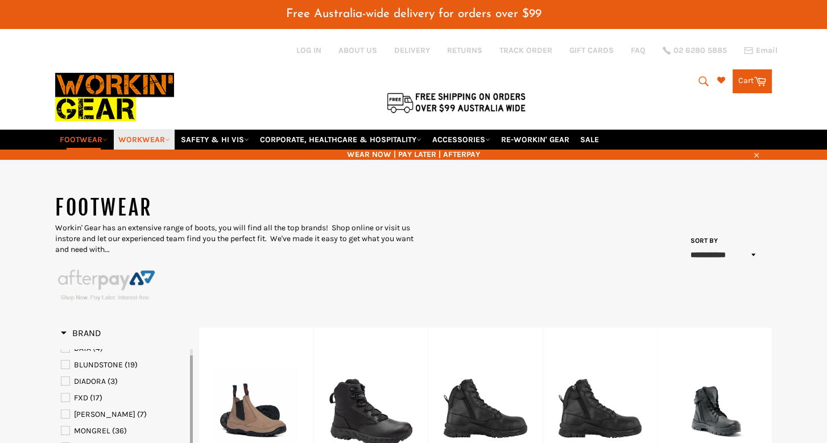
click at [175, 130] on link "WORKWEAR" at bounding box center [144, 140] width 61 height 20
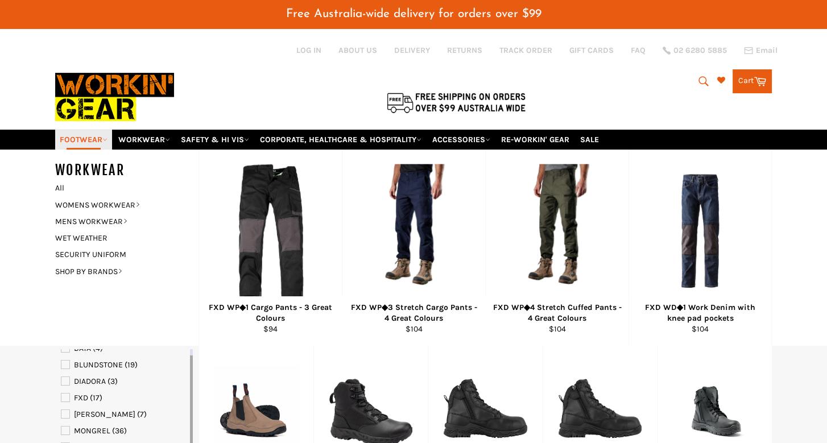
click at [83, 130] on link "FOOTWEAR" at bounding box center [83, 140] width 57 height 20
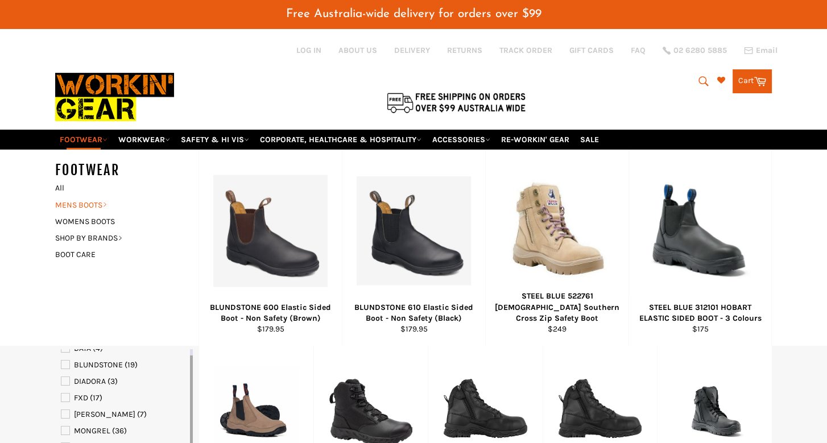
click at [96, 197] on link "MENS BOOTS" at bounding box center [118, 205] width 138 height 16
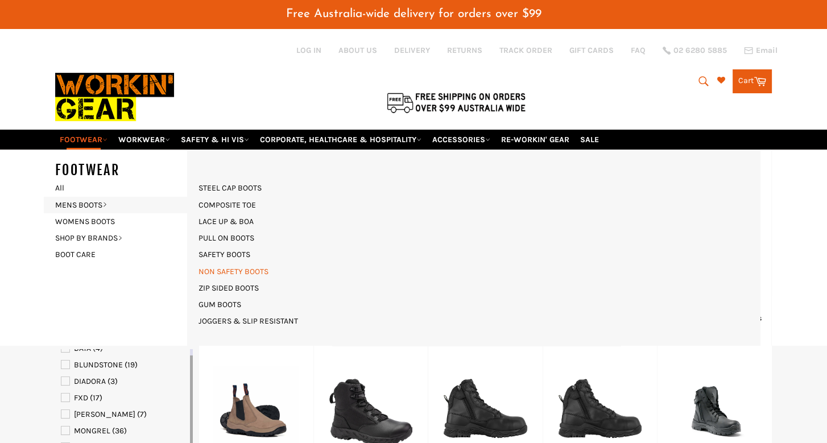
click at [243, 263] on link "NON SAFETY BOOTS" at bounding box center [233, 271] width 81 height 16
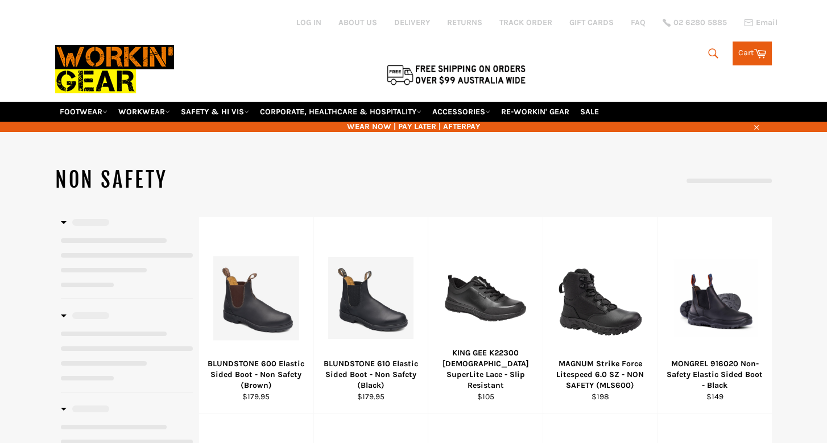
select select "**********"
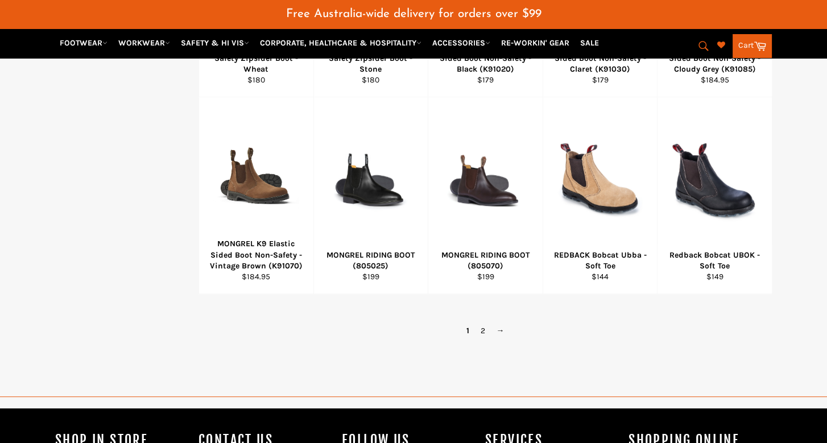
scroll to position [739, 0]
click at [484, 322] on link "2" at bounding box center [483, 330] width 16 height 16
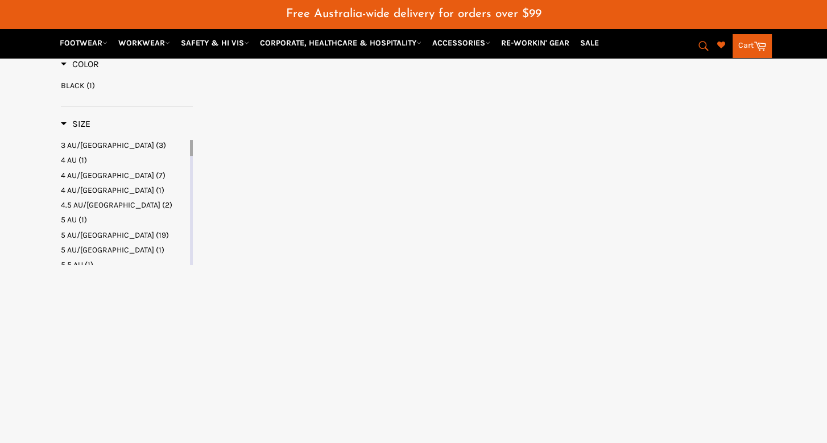
select select "**********"
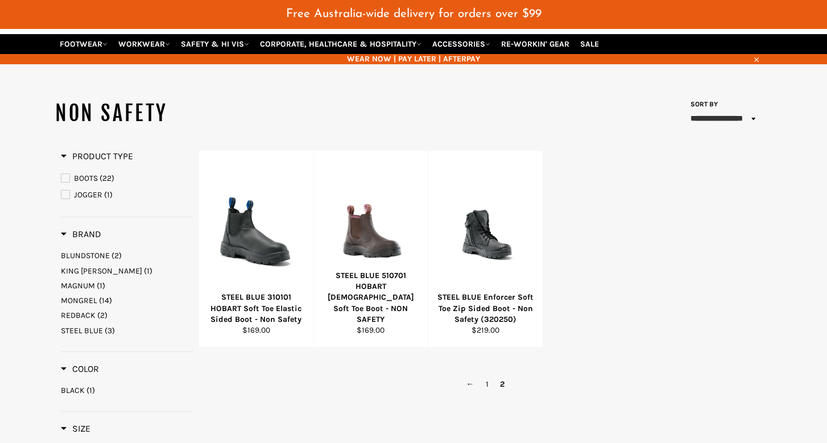
scroll to position [114, 0]
